Goal: Contribute content: Contribute content

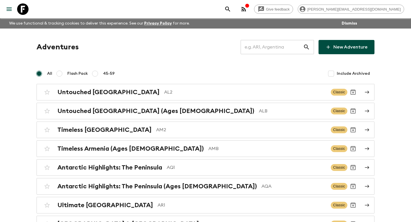
click at [256, 45] on input "text" at bounding box center [272, 47] width 63 height 16
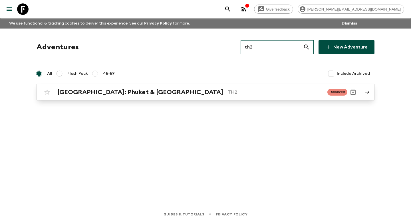
type input "th2"
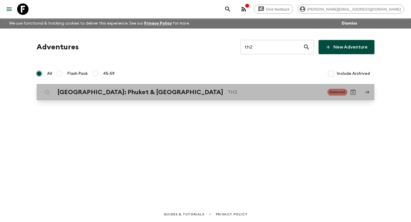
click at [228, 93] on p "TH2" at bounding box center [275, 92] width 95 height 7
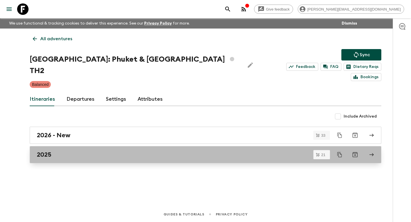
click at [75, 146] on link "2025" at bounding box center [206, 154] width 352 height 17
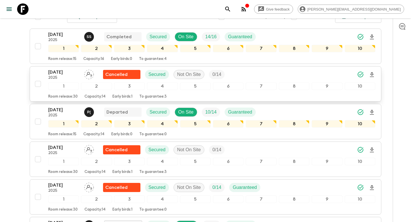
scroll to position [105, 0]
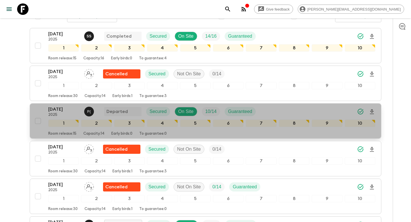
click at [77, 132] on p "Room release: 15" at bounding box center [62, 134] width 28 height 5
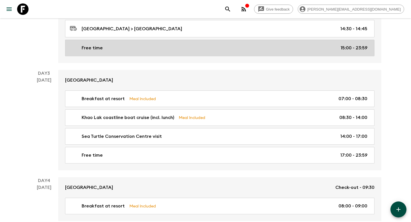
scroll to position [275, 0]
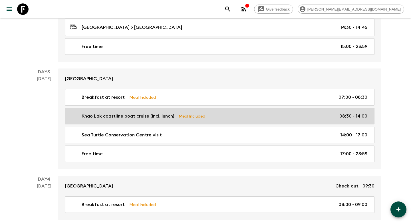
click at [174, 121] on link "Khao Lak coastline boat cruise (incl. lunch) Meal Included 08:30 - 14:00" at bounding box center [220, 116] width 310 height 17
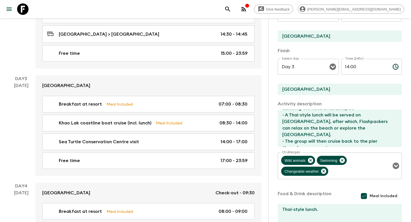
scroll to position [124, 0]
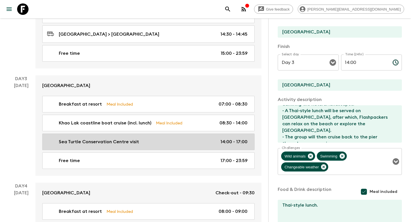
click at [202, 147] on link "Sea Turtle Conservation Centre visit 14:00 - 17:00" at bounding box center [148, 142] width 212 height 17
type input "Sea Turtle Conservation Centre visit"
type input "[GEOGRAPHIC_DATA]"
type textarea "- Once the group arrives back at the pier, they will be driven in a songthaew (…"
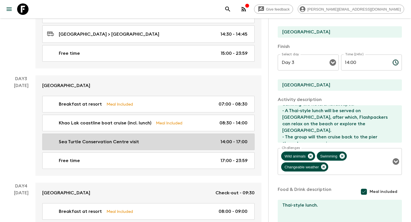
checkbox input "false"
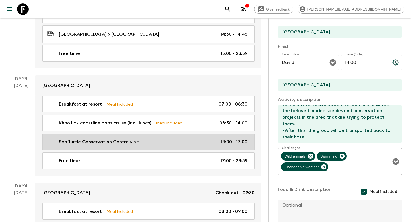
type input "14:00"
type input "17:00"
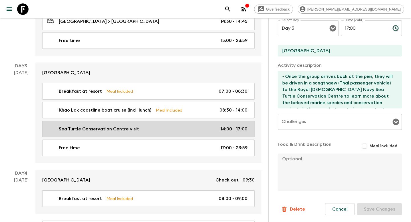
scroll to position [293, 0]
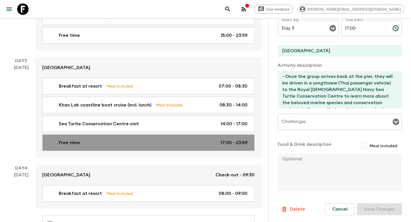
click at [204, 142] on div "Free time 17:00 - 23:59" at bounding box center [147, 142] width 200 height 7
type input "Free time"
type input "[GEOGRAPHIC_DATA]"
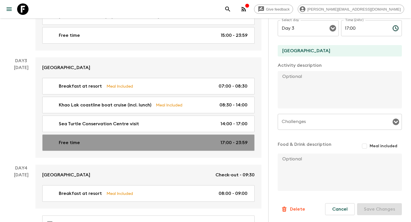
type input "17:00"
type input "23:59"
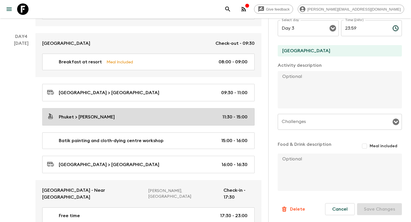
scroll to position [425, 0]
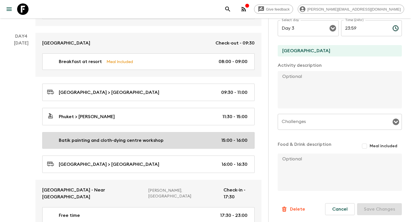
click at [214, 141] on div "Batik painting and cloth-dying centre workshop 15:00 - 16:00" at bounding box center [147, 140] width 200 height 7
type input "Batik painting and cloth-dying centre workshop"
type input "[PERSON_NAME]"
type textarea "- Flashpackers will visit a cloth dyeing and Batik painting center, learning an…"
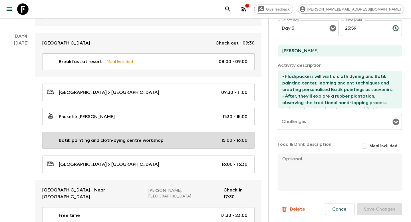
type input "Day 4"
type input "15:00"
type input "Day 4"
type input "16:00"
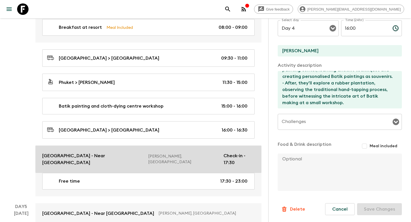
scroll to position [465, 0]
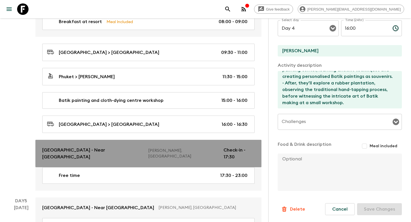
click at [233, 151] on p "Check-in - 17:30" at bounding box center [239, 154] width 31 height 14
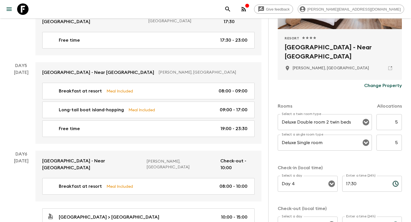
scroll to position [609, 0]
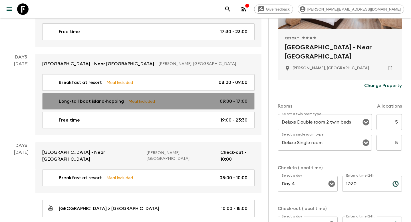
click at [235, 99] on link "Long-tail boat island-hopping Meal Included 09:00 - 17:00" at bounding box center [148, 101] width 212 height 17
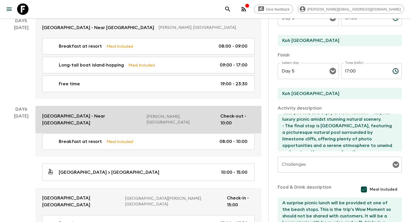
scroll to position [647, 0]
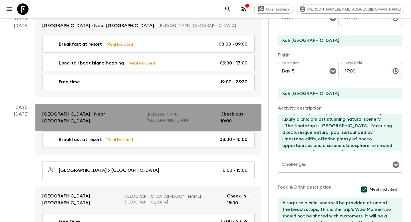
click at [206, 113] on link "[GEOGRAPHIC_DATA] - Near [GEOGRAPHIC_DATA] [GEOGRAPHIC_DATA], [GEOGRAPHIC_DATA]…" at bounding box center [148, 117] width 226 height 27
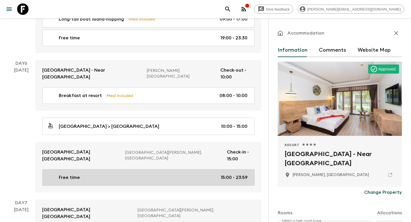
scroll to position [708, 0]
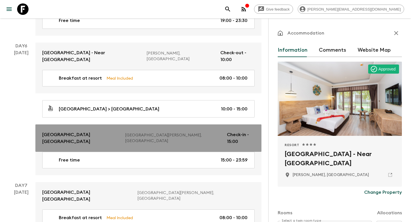
click at [227, 131] on p "Check-in - 15:00" at bounding box center [241, 138] width 28 height 14
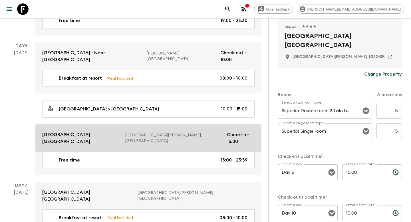
scroll to position [147, 0]
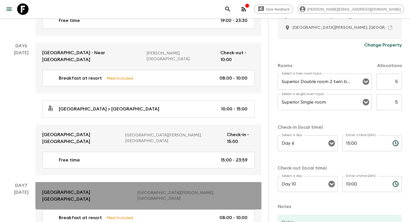
click at [219, 190] on p "[GEOGRAPHIC_DATA][PERSON_NAME], [GEOGRAPHIC_DATA]" at bounding box center [194, 195] width 113 height 11
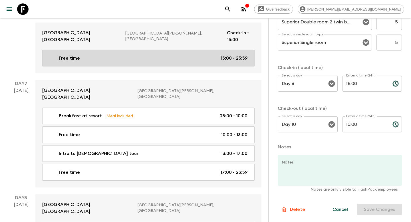
scroll to position [811, 0]
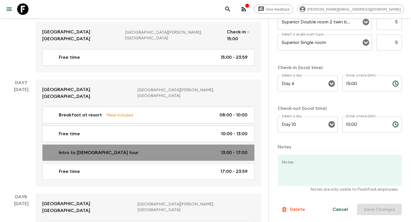
click at [208, 149] on div "Intro to [DEMOGRAPHIC_DATA] tour 13:00 - 17:00" at bounding box center [147, 152] width 200 height 7
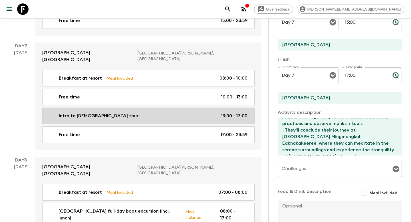
scroll to position [853, 0]
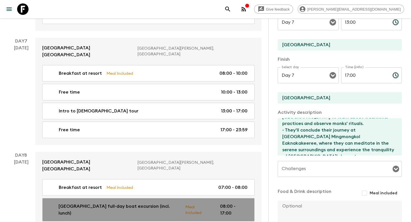
click at [213, 203] on div "[GEOGRAPHIC_DATA] full-day boat excursion (incl. lunch) Meal Included 08:00 - 1…" at bounding box center [147, 210] width 200 height 14
type input "[GEOGRAPHIC_DATA] full-day boat excursion (incl. lunch)"
type textarea "- Pick-up time is at 8am. - Flashpackers will embark on a day trip from [GEOGRA…"
checkbox input "true"
type textarea "A buffet-style lunch will be served at [GEOGRAPHIC_DATA] with dishes such as st…"
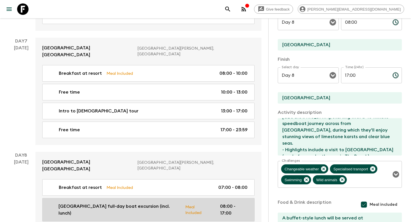
type input "Day 8"
type input "08:00"
type input "Day 8"
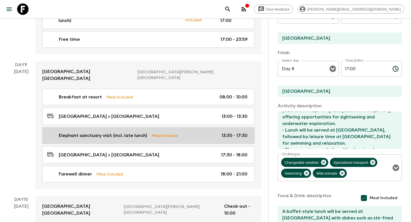
scroll to position [1036, 0]
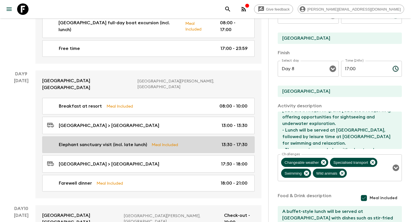
click at [230, 136] on link "Elephant sanctuary visit (incl. late lunch) Meal Included 13:30 - 17:30" at bounding box center [148, 144] width 212 height 17
type input "Elephant sanctuary visit (incl. late lunch)"
type input "[GEOGRAPHIC_DATA]"
type textarea "- Flashpackers will have a memorable afternoon at [GEOGRAPHIC_DATA], where they…"
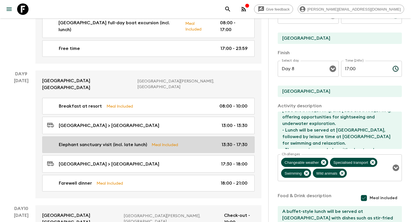
type textarea "Thai-style vegetarian buffet lunch/dinner (depending on time) will be served."
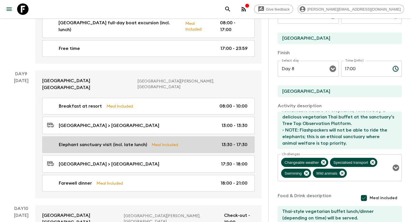
type input "Day 9"
type input "13:30"
type input "Day 9"
type input "17:30"
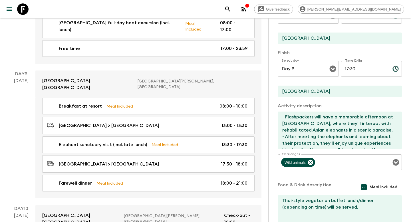
scroll to position [109, 0]
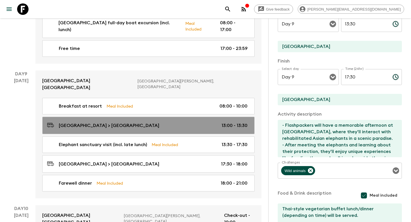
click at [210, 117] on link "[GEOGRAPHIC_DATA] > [GEOGRAPHIC_DATA] 13:00 - 13:30" at bounding box center [148, 125] width 212 height 17
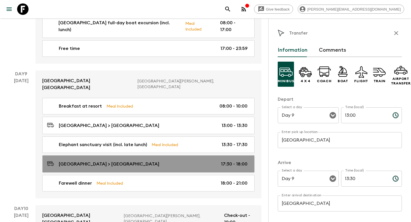
click at [205, 155] on link "[GEOGRAPHIC_DATA] > [GEOGRAPHIC_DATA] 17:30 - 18:00" at bounding box center [148, 163] width 212 height 17
type input "[GEOGRAPHIC_DATA]"
type input "17:30"
type input "18:00"
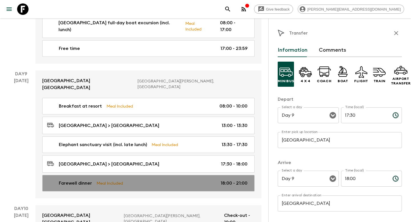
click at [202, 180] on div "Farewell dinner Meal Included 18:00 - 21:00" at bounding box center [147, 183] width 200 height 7
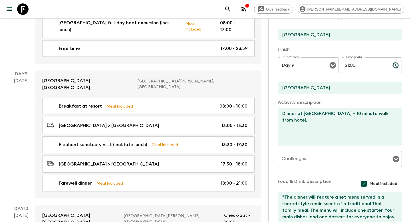
scroll to position [123, 0]
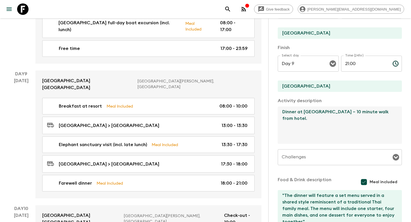
drag, startPoint x: 371, startPoint y: 112, endPoint x: 304, endPoint y: 111, distance: 67.7
click at [304, 111] on textarea "Dinner at [GEOGRAPHIC_DATA] – 10 minute walk from hotel." at bounding box center [338, 125] width 120 height 37
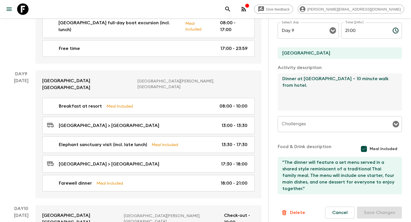
scroll to position [156, 0]
